Goal: Task Accomplishment & Management: Manage account settings

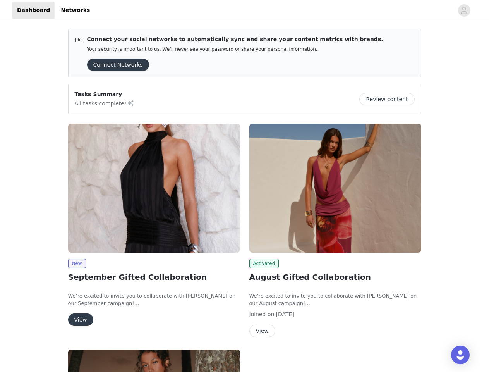
click at [245, 186] on div "Activated August Gifted Collaboration We’re excited to invite you to collaborat…" at bounding box center [335, 232] width 181 height 226
click at [244, 10] on div at bounding box center [273, 10] width 359 height 17
click at [464, 10] on icon "avatar" at bounding box center [463, 10] width 7 height 12
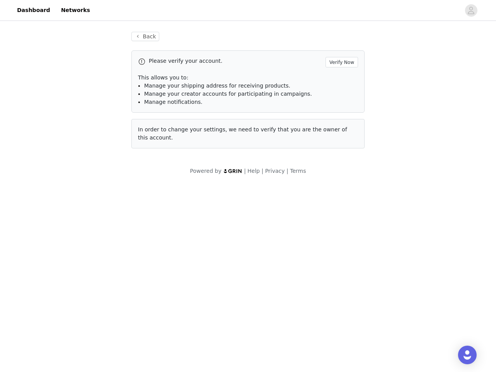
click at [115, 65] on div "Back Please verify your account. Verify Now This allows you to: Manage your shi…" at bounding box center [248, 103] width 496 height 162
click at [390, 99] on div "Back Please verify your account. Verify Now This allows you to: Manage your shi…" at bounding box center [248, 103] width 496 height 162
